Goal: Task Accomplishment & Management: Complete application form

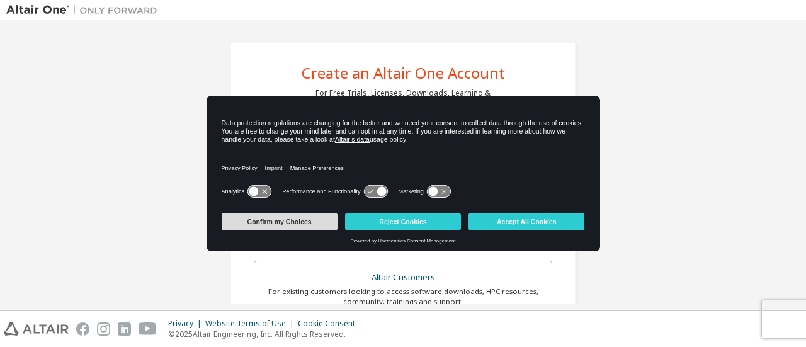
click at [285, 227] on button "Confirm my Choices" at bounding box center [280, 222] width 116 height 18
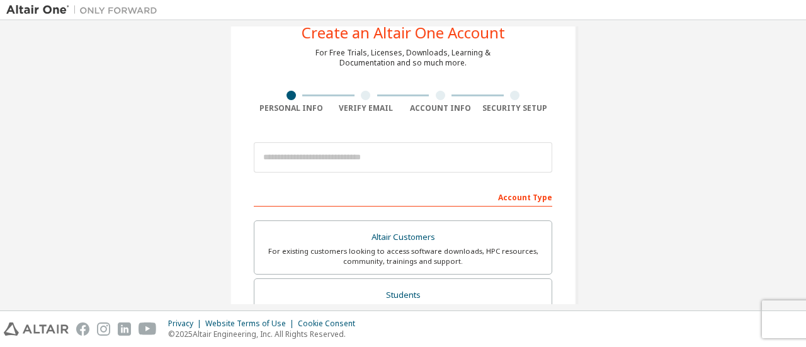
scroll to position [40, 0]
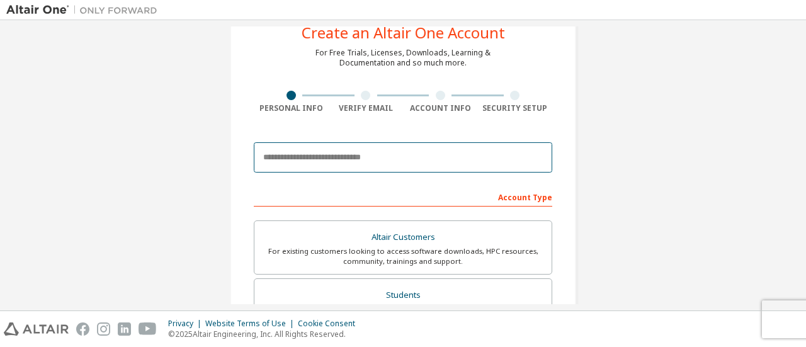
click at [397, 150] on input "email" at bounding box center [403, 157] width 298 height 30
type input "**********"
click at [387, 150] on input "**********" at bounding box center [403, 157] width 298 height 30
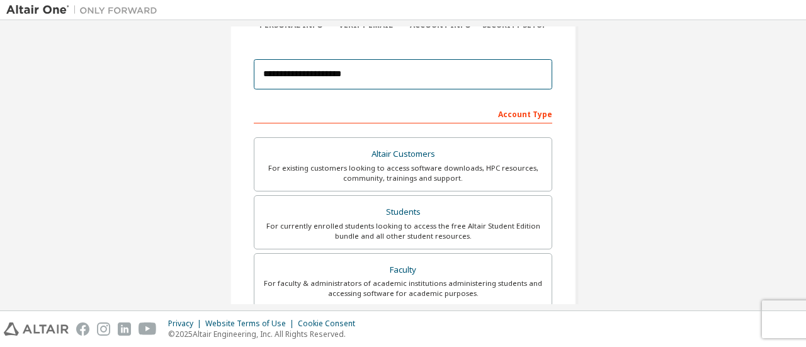
scroll to position [0, 0]
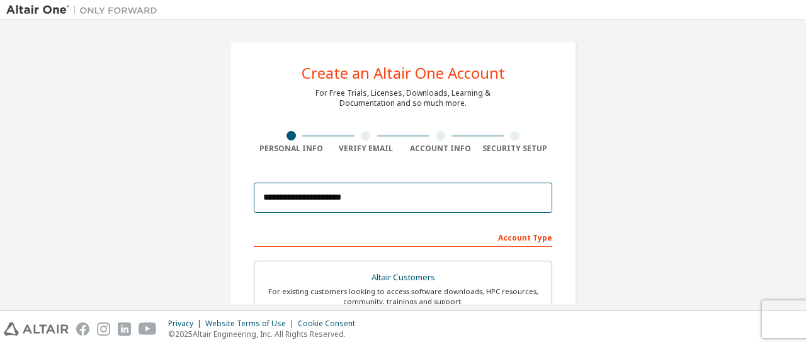
click at [429, 194] on input "**********" at bounding box center [403, 198] width 298 height 30
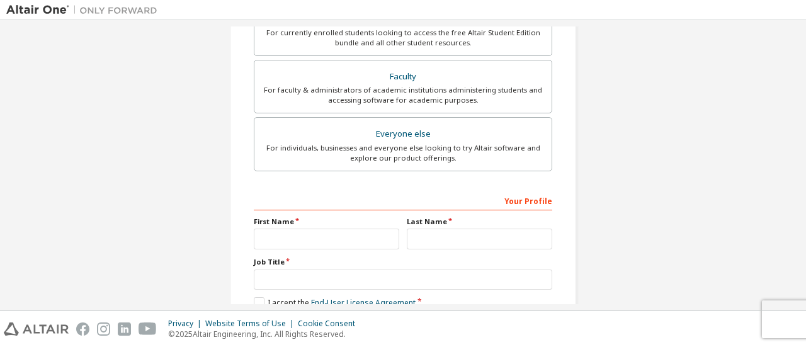
scroll to position [317, 0]
click at [380, 236] on input "text" at bounding box center [326, 238] width 145 height 21
type input "*****"
type input "**********"
click at [361, 237] on input "*****" at bounding box center [326, 238] width 145 height 21
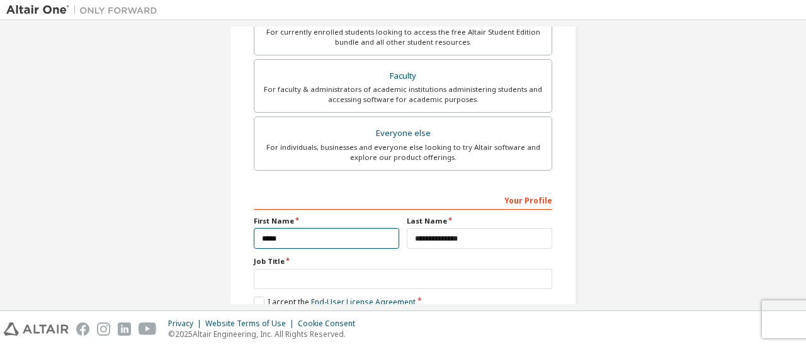
scroll to position [385, 0]
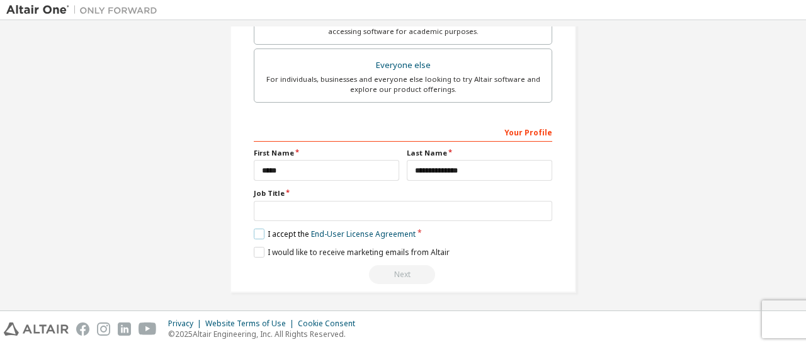
click at [261, 230] on label "I accept the End-User License Agreement" at bounding box center [335, 233] width 162 height 11
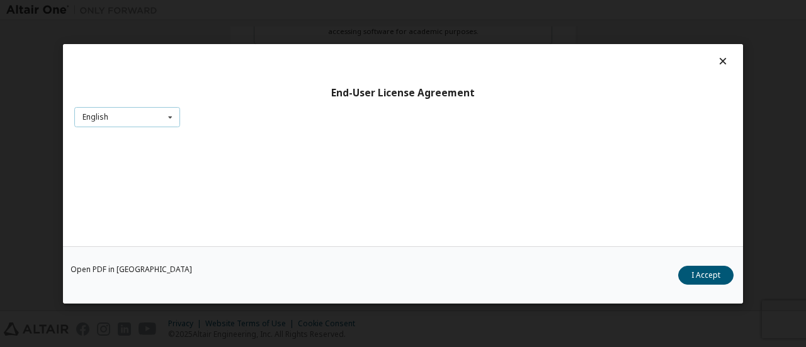
click at [175, 120] on icon at bounding box center [170, 117] width 16 height 20
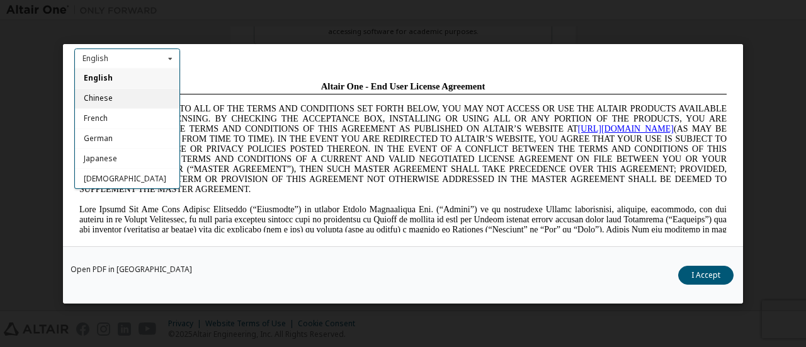
scroll to position [18, 0]
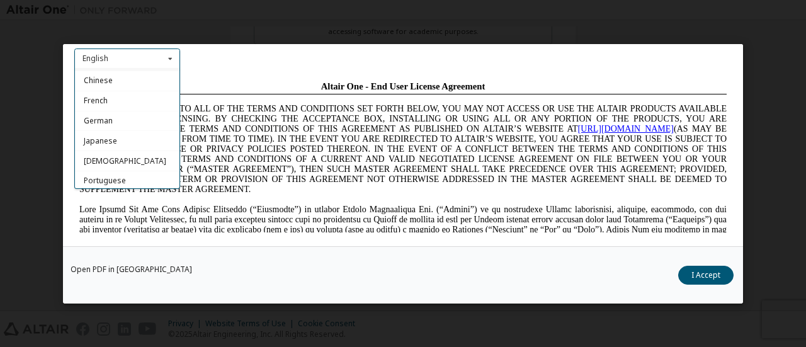
click at [172, 61] on icon at bounding box center [170, 58] width 16 height 20
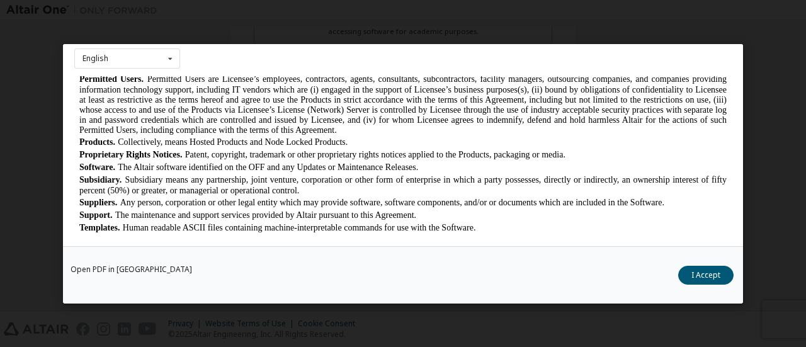
scroll to position [685, 0]
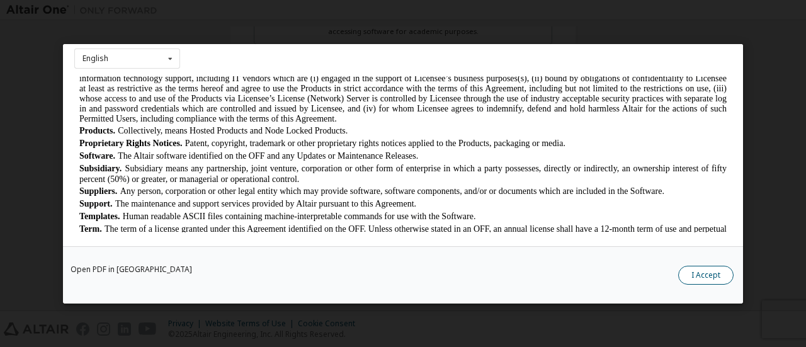
click at [708, 273] on button "I Accept" at bounding box center [705, 274] width 55 height 19
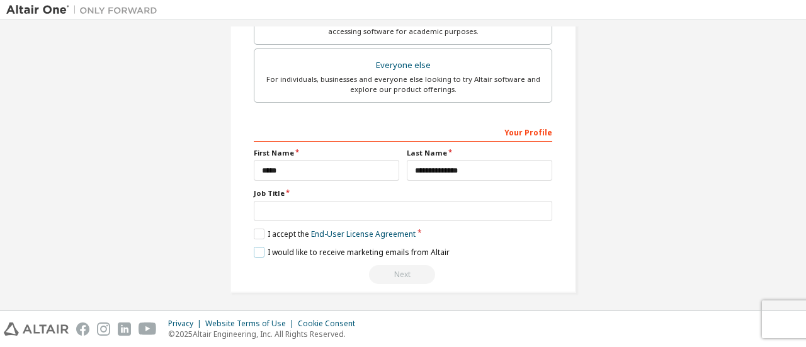
click at [262, 250] on label "I would like to receive marketing emails from Altair" at bounding box center [352, 252] width 196 height 11
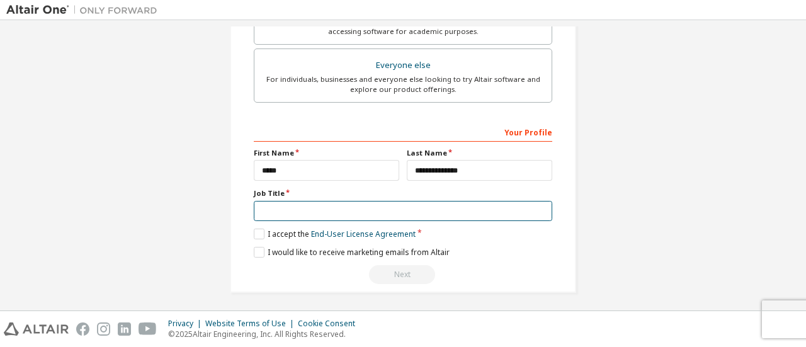
click at [323, 206] on input "text" at bounding box center [403, 211] width 298 height 21
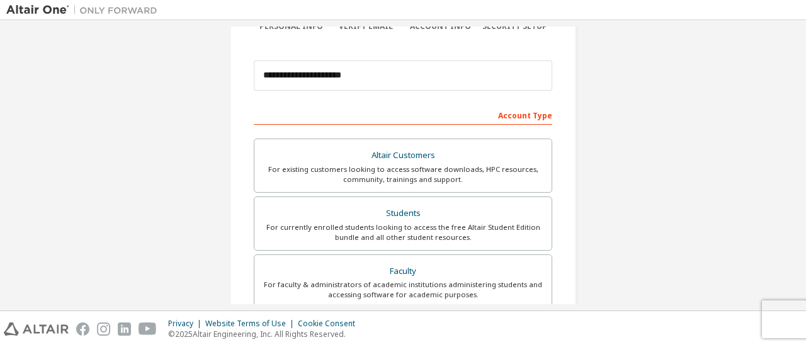
scroll to position [0, 0]
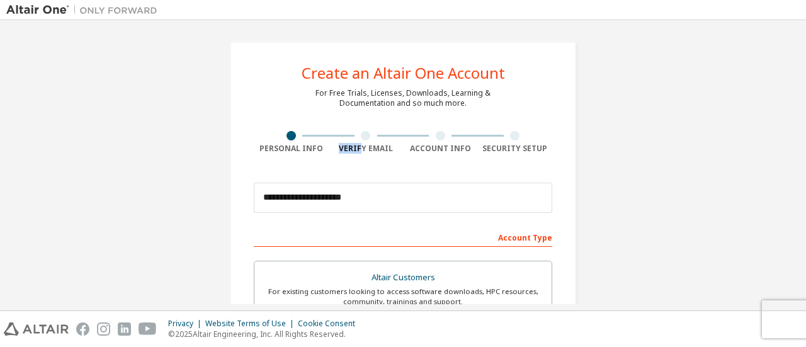
drag, startPoint x: 356, startPoint y: 142, endPoint x: 373, endPoint y: 134, distance: 18.0
click at [373, 134] on div "Verify Email" at bounding box center [366, 142] width 75 height 23
click at [373, 134] on div at bounding box center [366, 135] width 75 height 9
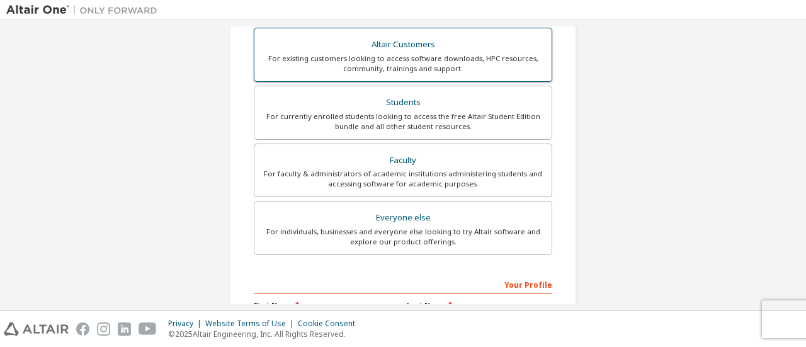
scroll to position [208, 0]
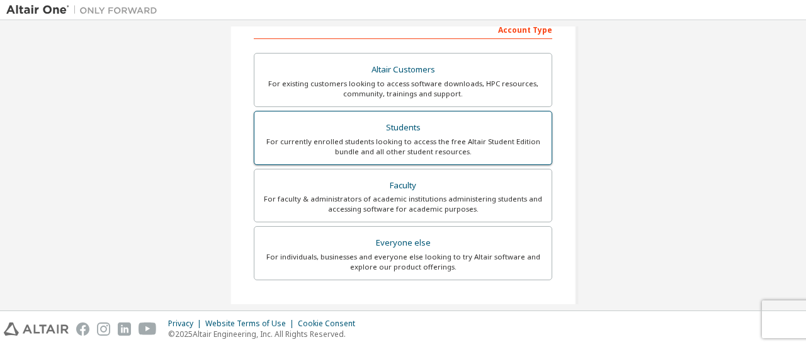
click at [405, 124] on div "Students" at bounding box center [403, 128] width 282 height 18
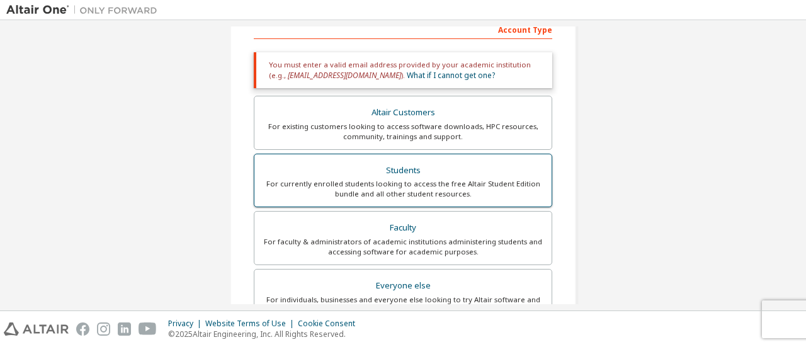
click at [428, 167] on div "Students" at bounding box center [403, 171] width 282 height 18
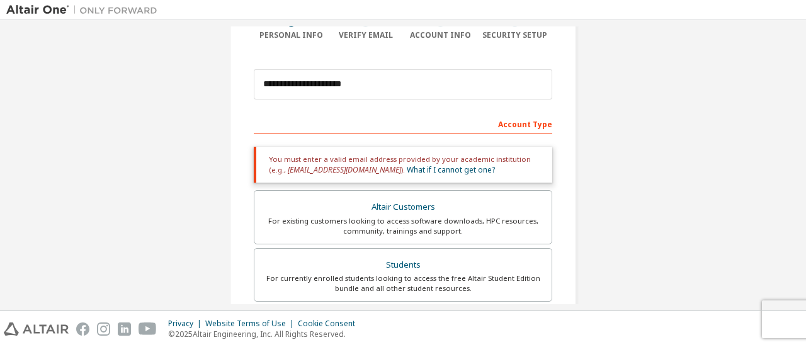
scroll to position [111, 0]
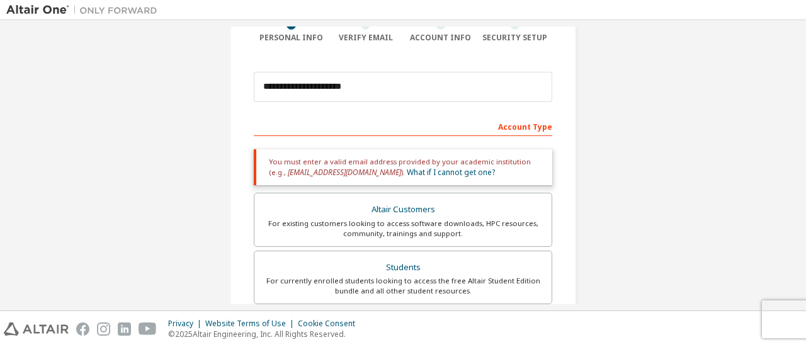
click at [519, 125] on div "Account Type" at bounding box center [403, 126] width 298 height 20
drag, startPoint x: 470, startPoint y: 132, endPoint x: 448, endPoint y: 116, distance: 27.1
click at [448, 116] on div "Account Type" at bounding box center [403, 126] width 298 height 20
click at [451, 123] on div "Account Type" at bounding box center [403, 126] width 298 height 20
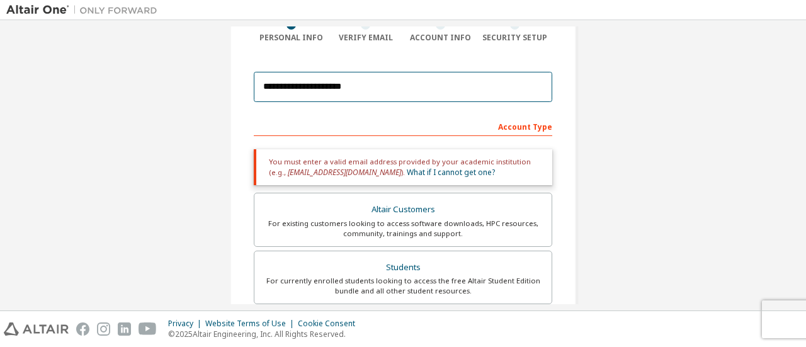
click at [410, 82] on input "**********" at bounding box center [403, 87] width 298 height 30
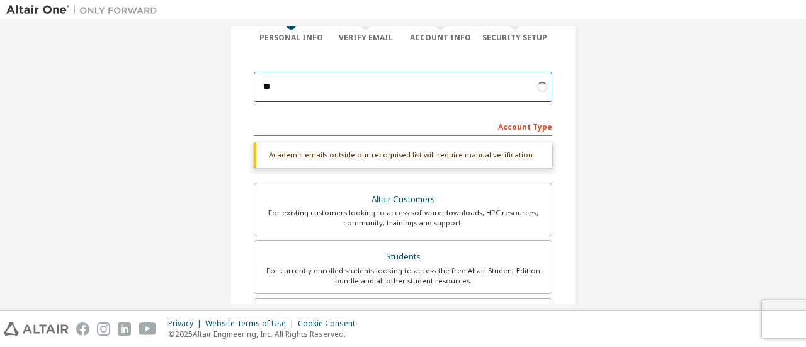
type input "*"
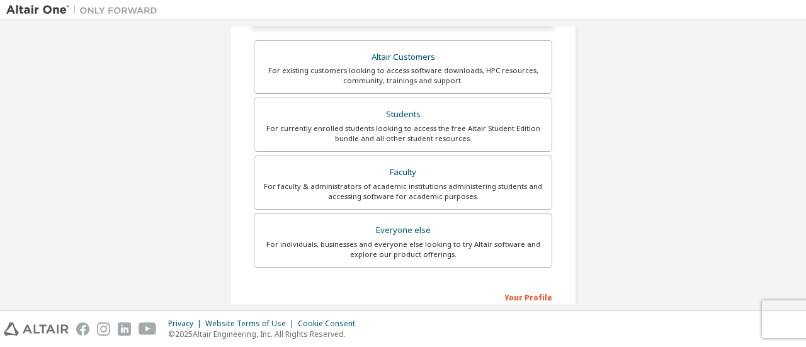
scroll to position [254, 0]
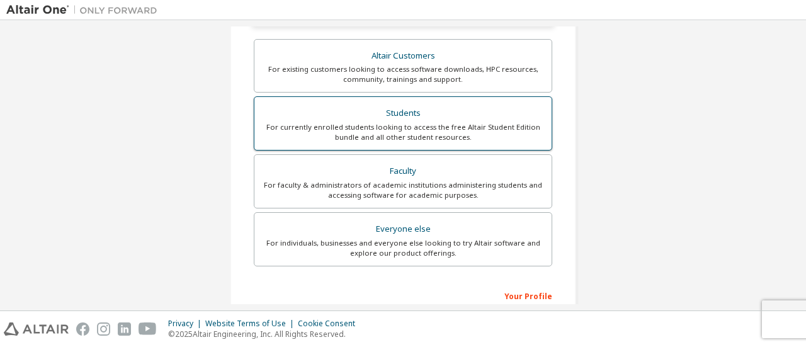
click at [418, 139] on div "For currently enrolled students looking to access the free Altair Student Editi…" at bounding box center [403, 132] width 282 height 20
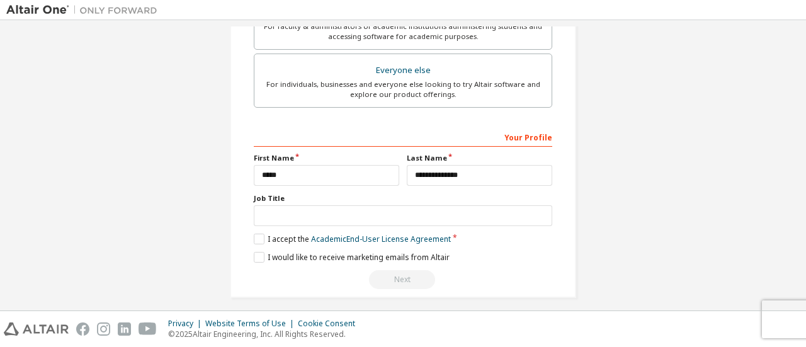
scroll to position [412, 0]
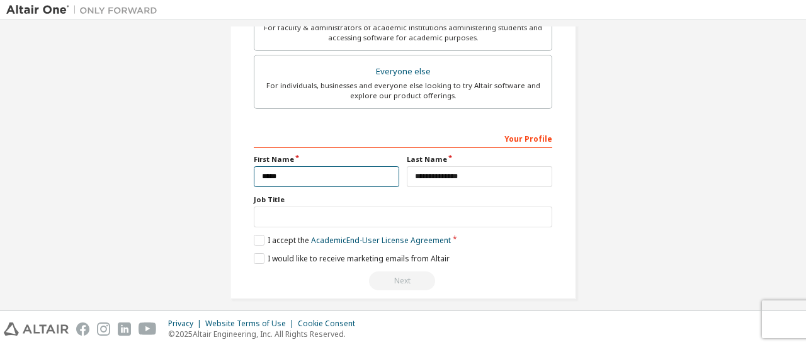
click at [392, 172] on input "*****" at bounding box center [326, 176] width 145 height 21
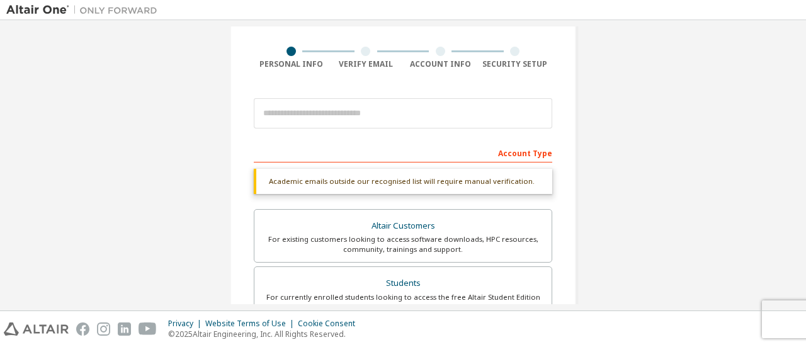
scroll to position [83, 0]
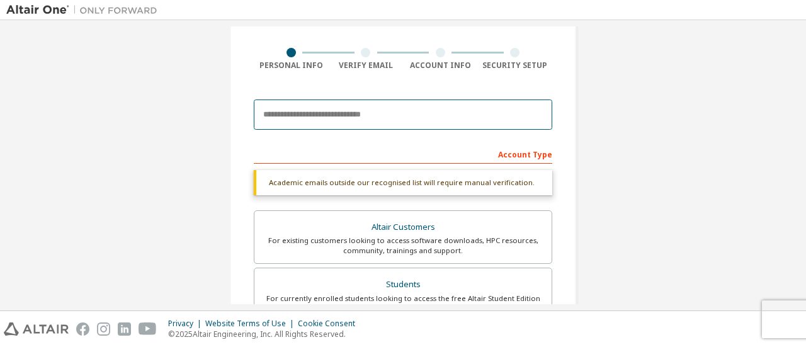
click at [359, 108] on input "email" at bounding box center [403, 114] width 298 height 30
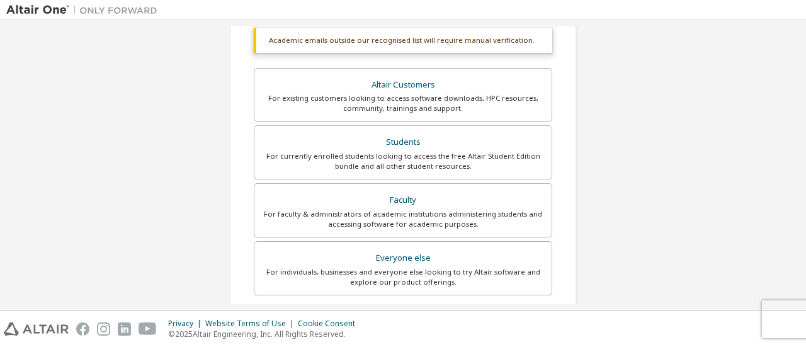
scroll to position [227, 0]
click at [638, 133] on div "Create an Altair One Account For Free Trials, Licenses, Downloads, Learning & D…" at bounding box center [402, 149] width 793 height 699
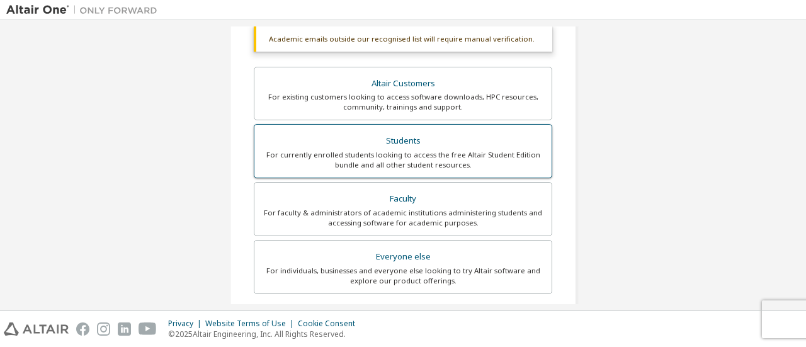
click at [535, 150] on div "For currently enrolled students looking to access the free Altair Student Editi…" at bounding box center [403, 160] width 282 height 20
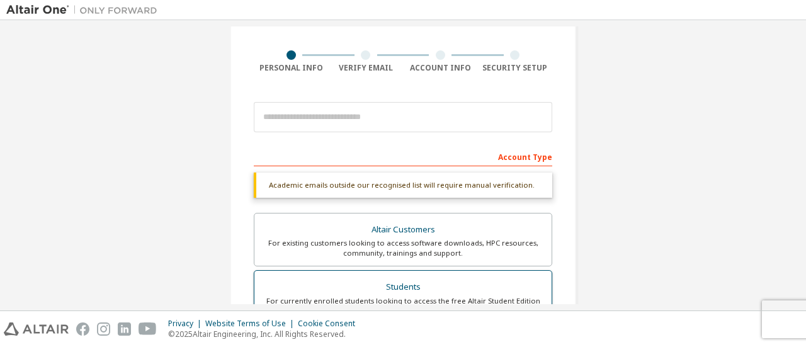
scroll to position [39, 0]
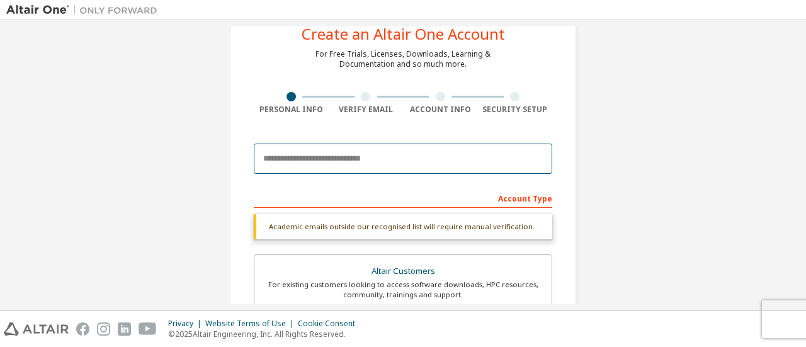
click at [500, 144] on input "email" at bounding box center [403, 159] width 298 height 30
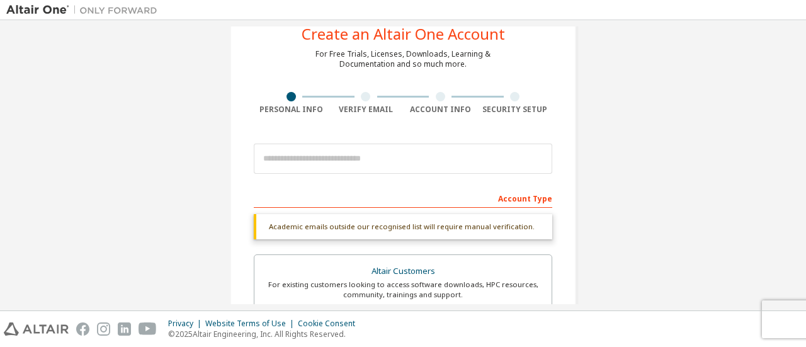
click at [592, 191] on div "Create an Altair One Account For Free Trials, Licenses, Downloads, Learning & D…" at bounding box center [402, 336] width 793 height 699
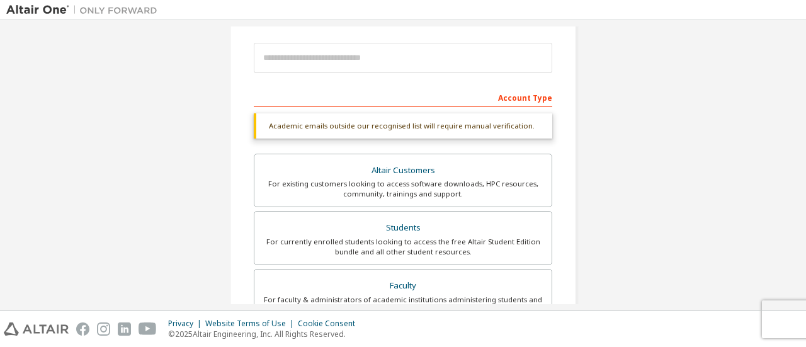
scroll to position [164, 0]
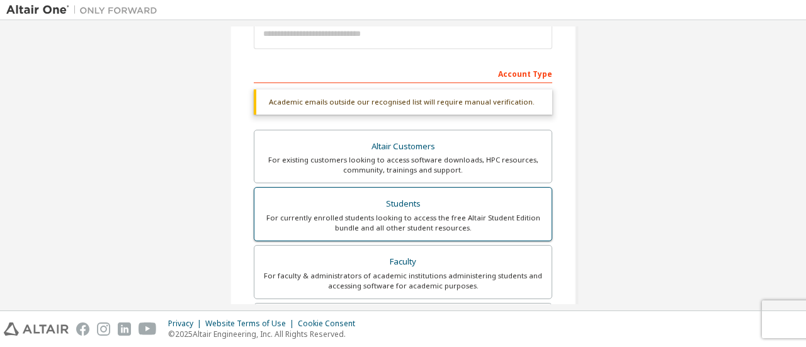
click at [483, 191] on label "Students For currently enrolled students looking to access the free Altair Stud…" at bounding box center [403, 214] width 298 height 54
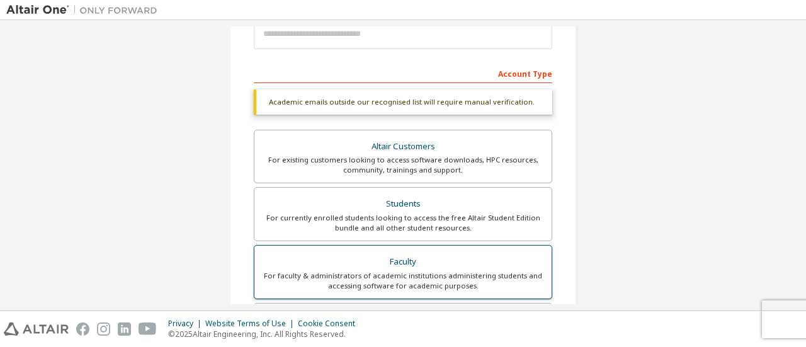
click at [486, 271] on div "For faculty & administrators of academic institutions administering students an…" at bounding box center [403, 281] width 282 height 20
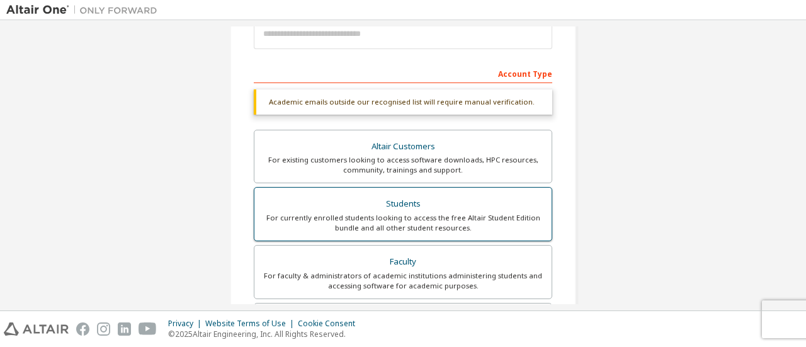
click at [432, 195] on div "Students" at bounding box center [403, 204] width 282 height 18
click at [398, 98] on div "Academic emails outside our recognised list will require manual verification." at bounding box center [403, 101] width 298 height 25
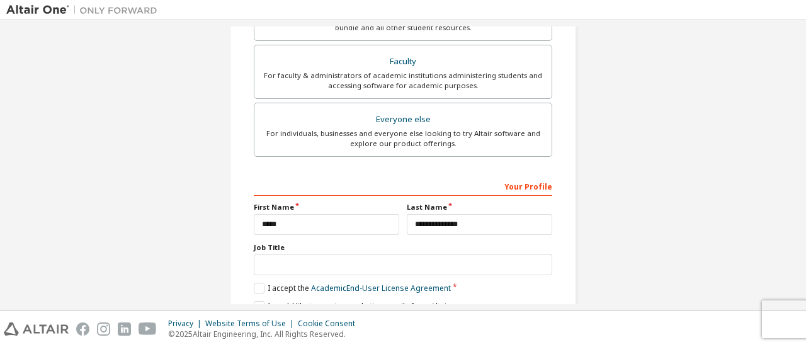
scroll to position [418, 0]
